Goal: Information Seeking & Learning: Check status

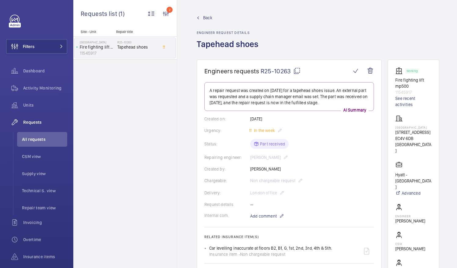
scroll to position [153, 0]
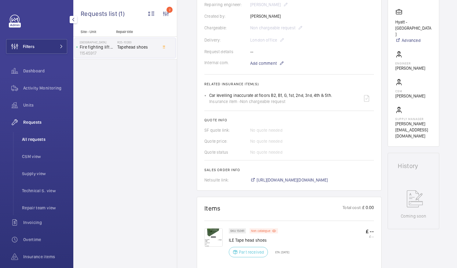
click at [44, 136] on li "All requests" at bounding box center [42, 139] width 50 height 15
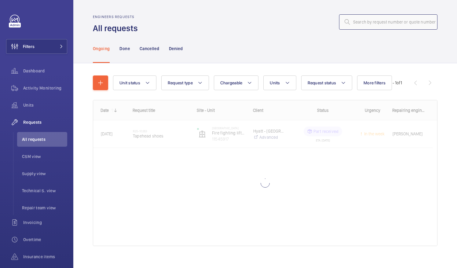
click at [363, 23] on input "text" at bounding box center [388, 21] width 98 height 15
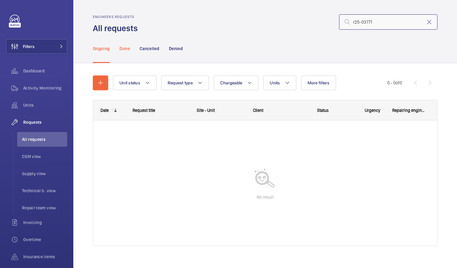
type input "r25-03771"
click at [123, 49] on p "Done" at bounding box center [125, 49] width 10 height 6
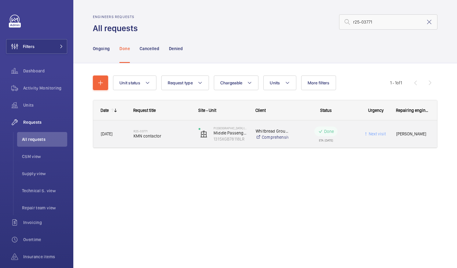
click at [149, 137] on span "KMN contactor" at bounding box center [162, 136] width 57 height 6
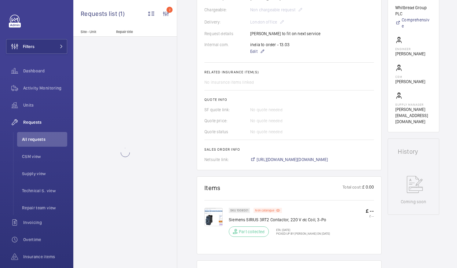
scroll to position [172, 0]
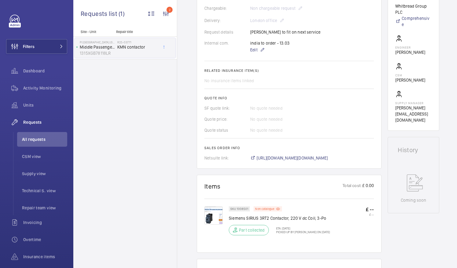
click at [304, 220] on p "Siemens SIRIUS 3RT2 Contactor, 220 V dc Coil, 3-Po" at bounding box center [279, 218] width 101 height 6
click at [297, 158] on span "[URL][DOMAIN_NAME][DOMAIN_NAME]" at bounding box center [293, 158] width 72 height 6
click at [37, 138] on span "All requests" at bounding box center [44, 139] width 45 height 6
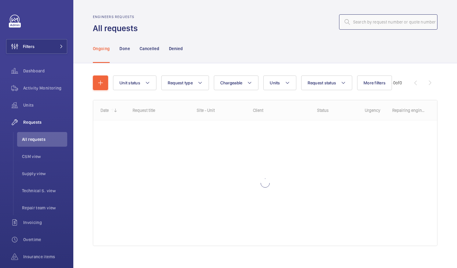
click at [352, 21] on input "text" at bounding box center [388, 21] width 98 height 15
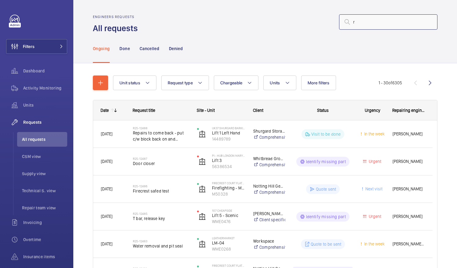
click at [352, 21] on input "r" at bounding box center [388, 21] width 98 height 15
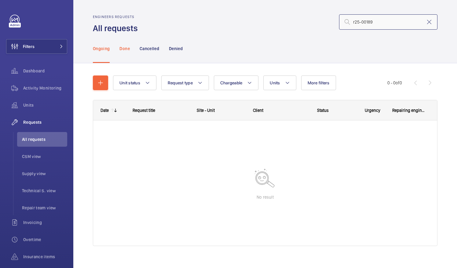
type input "r25-00189"
click at [126, 49] on p "Done" at bounding box center [125, 49] width 10 height 6
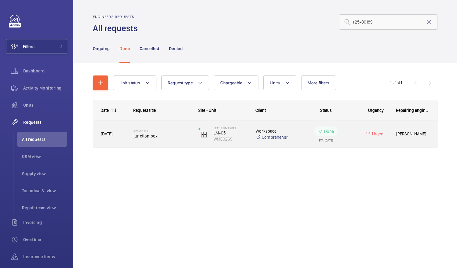
click at [144, 136] on span "junction box" at bounding box center [162, 136] width 57 height 6
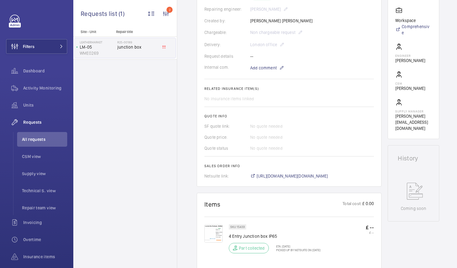
scroll to position [149, 0]
click at [319, 175] on span "[URL][DOMAIN_NAME][DOMAIN_NAME]" at bounding box center [293, 175] width 72 height 6
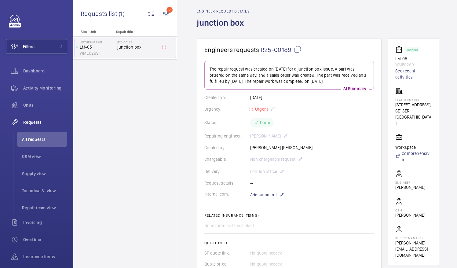
scroll to position [21, 0]
click at [37, 139] on span "All requests" at bounding box center [44, 139] width 45 height 6
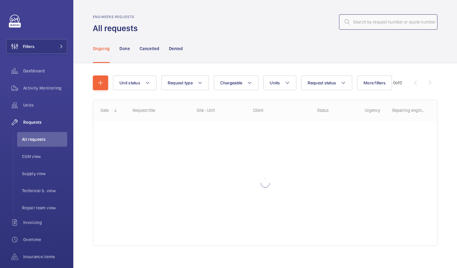
click at [348, 22] on input "text" at bounding box center [388, 21] width 98 height 15
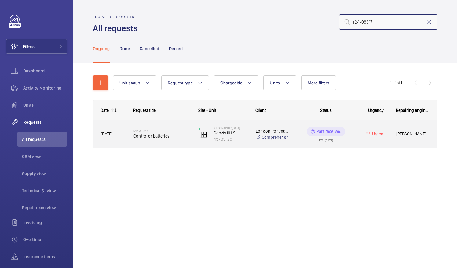
type input "r24-08317"
click at [159, 136] on span "Controller batteries" at bounding box center [162, 136] width 57 height 6
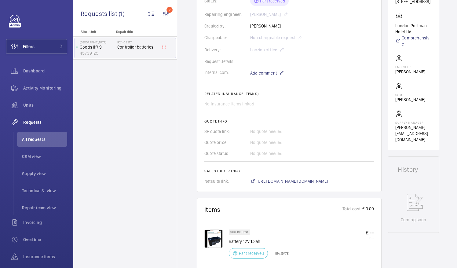
scroll to position [150, 0]
click at [309, 180] on span "[URL][DOMAIN_NAME][DOMAIN_NAME]" at bounding box center [293, 180] width 72 height 6
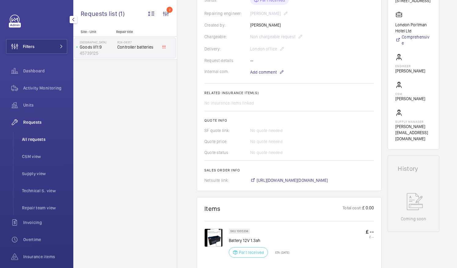
click at [37, 141] on span "All requests" at bounding box center [44, 139] width 45 height 6
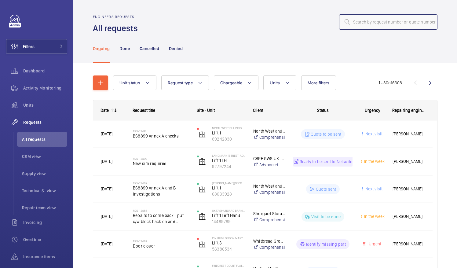
click at [356, 23] on input "text" at bounding box center [388, 21] width 98 height 15
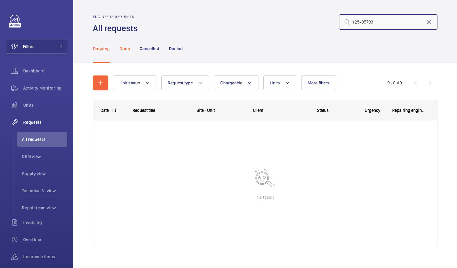
type input "r25-05793"
click at [125, 50] on p "Done" at bounding box center [125, 49] width 10 height 6
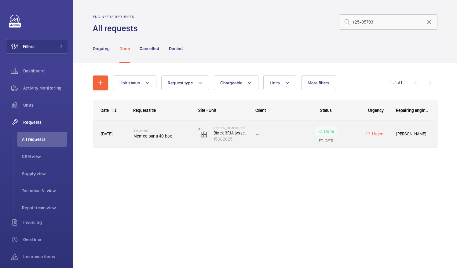
click at [139, 135] on span "Memco pana 40 box" at bounding box center [162, 136] width 57 height 6
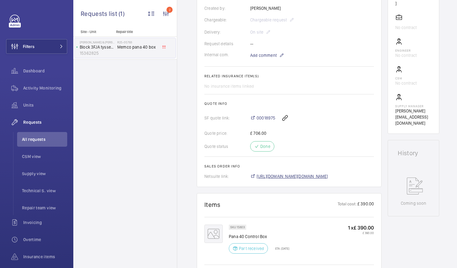
scroll to position [173, 0]
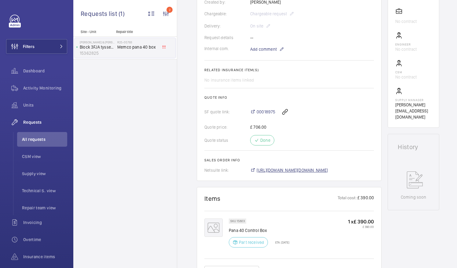
click at [321, 170] on span "[URL][DOMAIN_NAME][DOMAIN_NAME]" at bounding box center [293, 170] width 72 height 6
click at [42, 139] on span "All requests" at bounding box center [44, 139] width 45 height 6
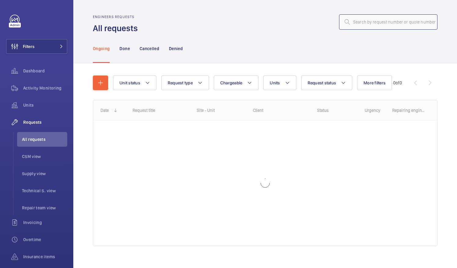
click at [353, 22] on input "text" at bounding box center [388, 21] width 98 height 15
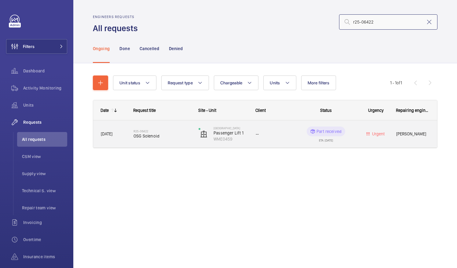
type input "r25-06422"
click at [146, 138] on span "OSG Solenoid" at bounding box center [162, 136] width 57 height 6
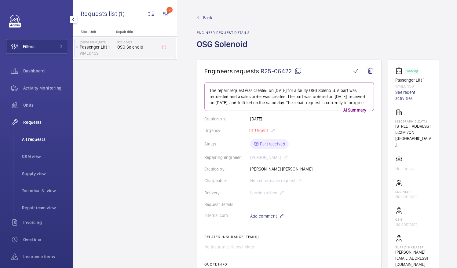
click at [38, 139] on span "All requests" at bounding box center [44, 139] width 45 height 6
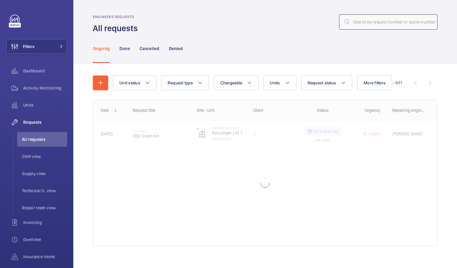
click at [362, 24] on input "text" at bounding box center [388, 21] width 98 height 15
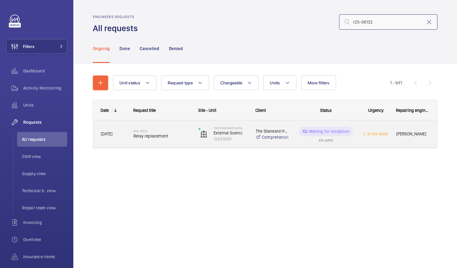
type input "r25-06132"
click at [155, 135] on span "Relay replacement" at bounding box center [162, 136] width 57 height 6
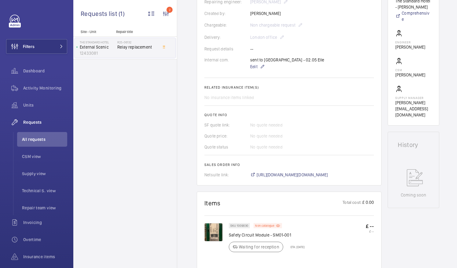
scroll to position [162, 0]
click at [307, 176] on span "[URL][DOMAIN_NAME][DOMAIN_NAME]" at bounding box center [293, 174] width 72 height 6
click at [30, 139] on span "All requests" at bounding box center [44, 139] width 45 height 6
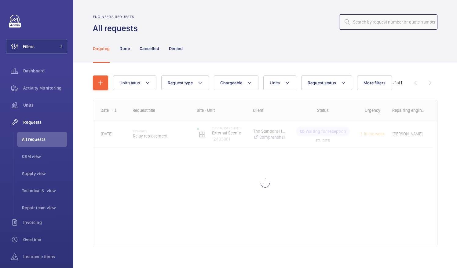
click at [357, 22] on input "text" at bounding box center [388, 21] width 98 height 15
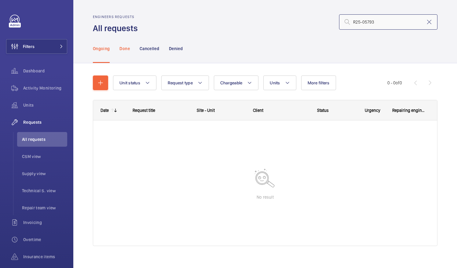
type input "R25-05793"
click at [126, 50] on p "Done" at bounding box center [125, 49] width 10 height 6
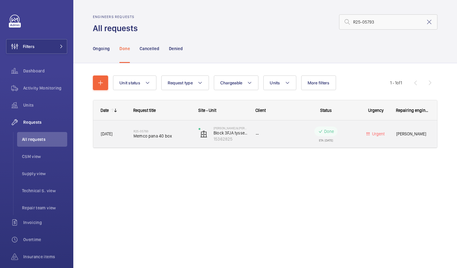
click at [152, 135] on span "Memco pana 40 box" at bounding box center [162, 136] width 57 height 6
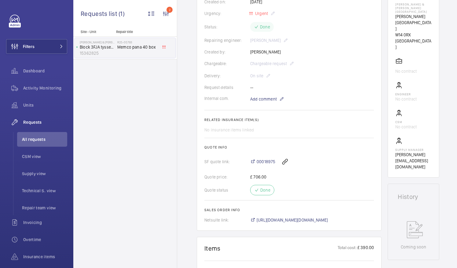
scroll to position [123, 0]
click at [303, 219] on span "[URL][DOMAIN_NAME][DOMAIN_NAME]" at bounding box center [293, 220] width 72 height 6
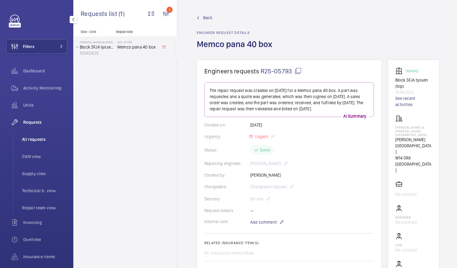
click at [29, 139] on span "All requests" at bounding box center [44, 139] width 45 height 6
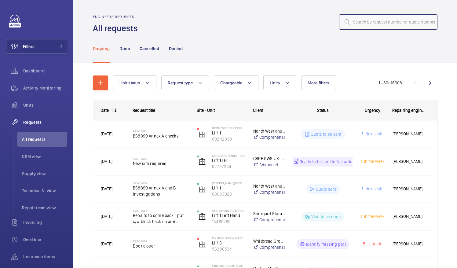
click at [355, 24] on input "text" at bounding box center [388, 21] width 98 height 15
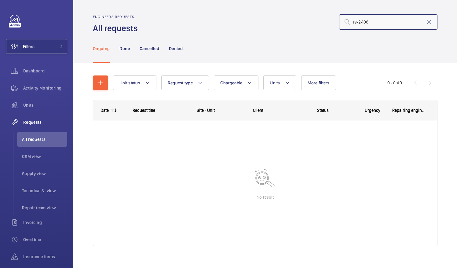
click at [379, 25] on input "rs-2408" at bounding box center [388, 21] width 98 height 15
type input "r"
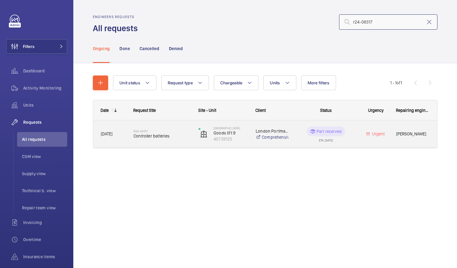
type input "r24-08317"
click at [147, 136] on span "Controller batteries" at bounding box center [162, 136] width 57 height 6
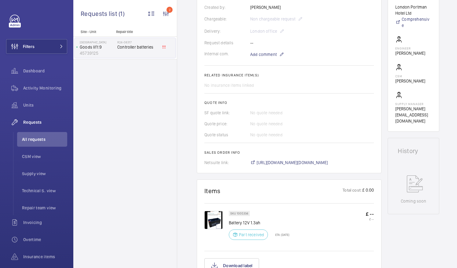
scroll to position [168, 0]
click at [300, 161] on span "[URL][DOMAIN_NAME][DOMAIN_NAME]" at bounding box center [293, 162] width 72 height 6
click at [41, 139] on span "All requests" at bounding box center [44, 139] width 45 height 6
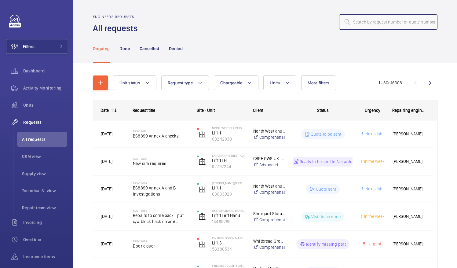
click at [356, 24] on input "text" at bounding box center [388, 21] width 98 height 15
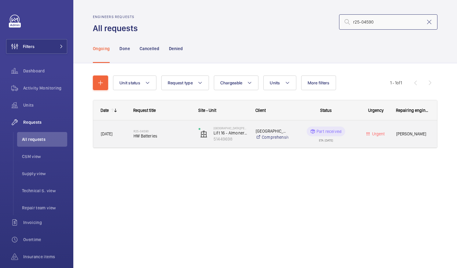
type input "r25-04590"
click at [162, 138] on span "HW Batteries" at bounding box center [162, 136] width 57 height 6
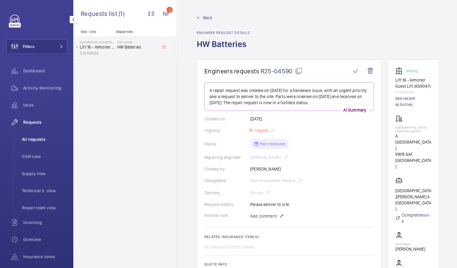
click at [43, 141] on span "All requests" at bounding box center [44, 139] width 45 height 6
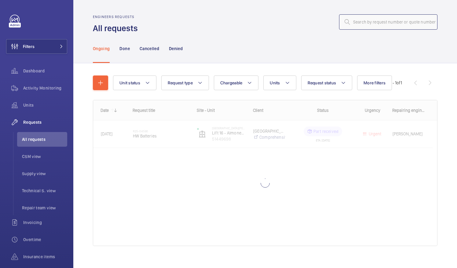
click at [365, 24] on input "text" at bounding box center [388, 21] width 98 height 15
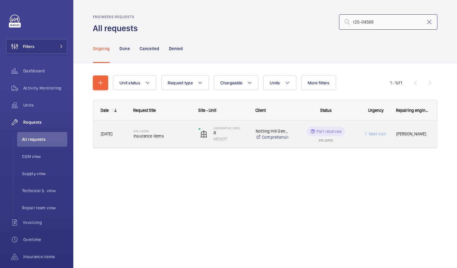
type input "r25-04568"
click at [163, 135] on span "Insurance items" at bounding box center [162, 136] width 57 height 6
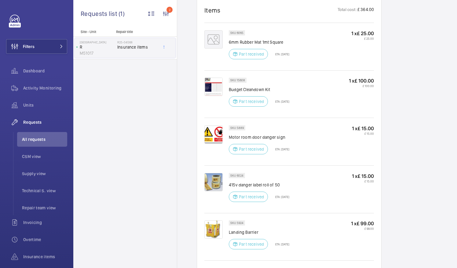
scroll to position [490, 0]
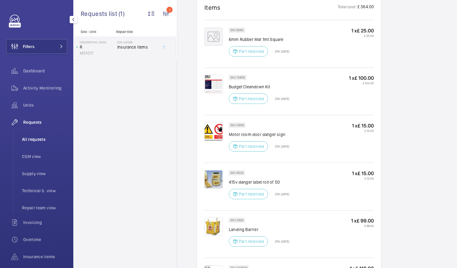
click at [38, 139] on span "All requests" at bounding box center [44, 139] width 45 height 6
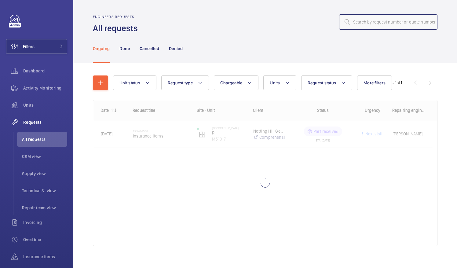
click at [353, 24] on input "text" at bounding box center [388, 21] width 98 height 15
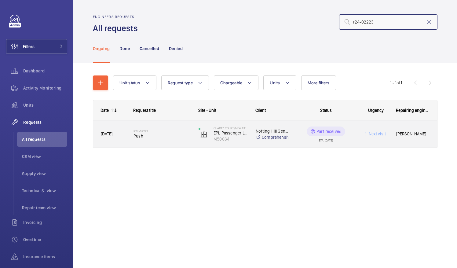
type input "r24-02223"
click at [145, 130] on h2 "R24-02223" at bounding box center [162, 131] width 57 height 4
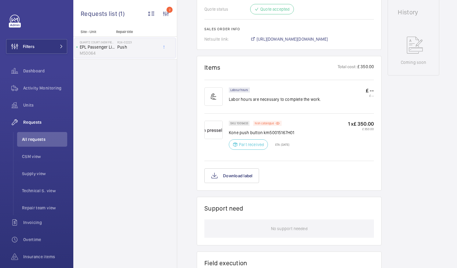
scroll to position [310, 0]
click at [328, 39] on span "[URL][DOMAIN_NAME][DOMAIN_NAME]" at bounding box center [293, 39] width 72 height 6
click at [36, 139] on span "All requests" at bounding box center [44, 139] width 45 height 6
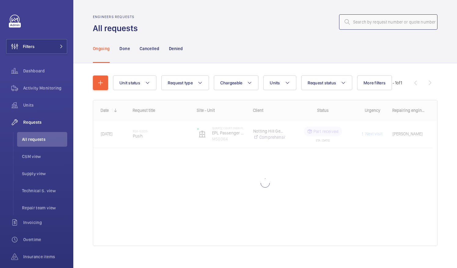
click at [348, 22] on input "text" at bounding box center [388, 21] width 98 height 15
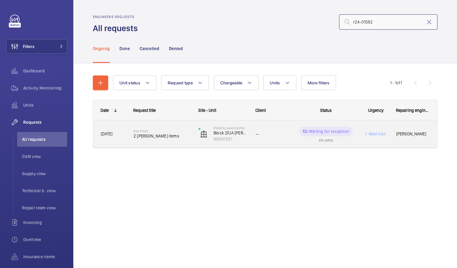
type input "r24-01582"
click at [156, 137] on span "2 [PERSON_NAME] items" at bounding box center [162, 136] width 57 height 6
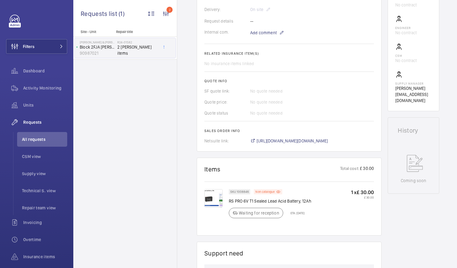
scroll to position [196, 0]
click at [328, 139] on span "[URL][DOMAIN_NAME][DOMAIN_NAME]" at bounding box center [293, 141] width 72 height 6
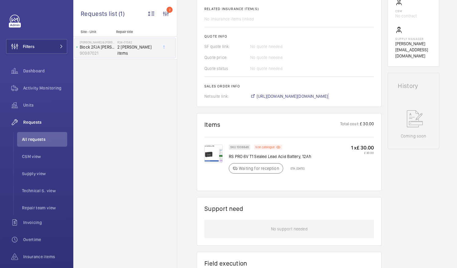
scroll to position [240, 0]
click at [310, 94] on span "[URL][DOMAIN_NAME][DOMAIN_NAME]" at bounding box center [293, 97] width 72 height 6
